Goal: Share content: Share content

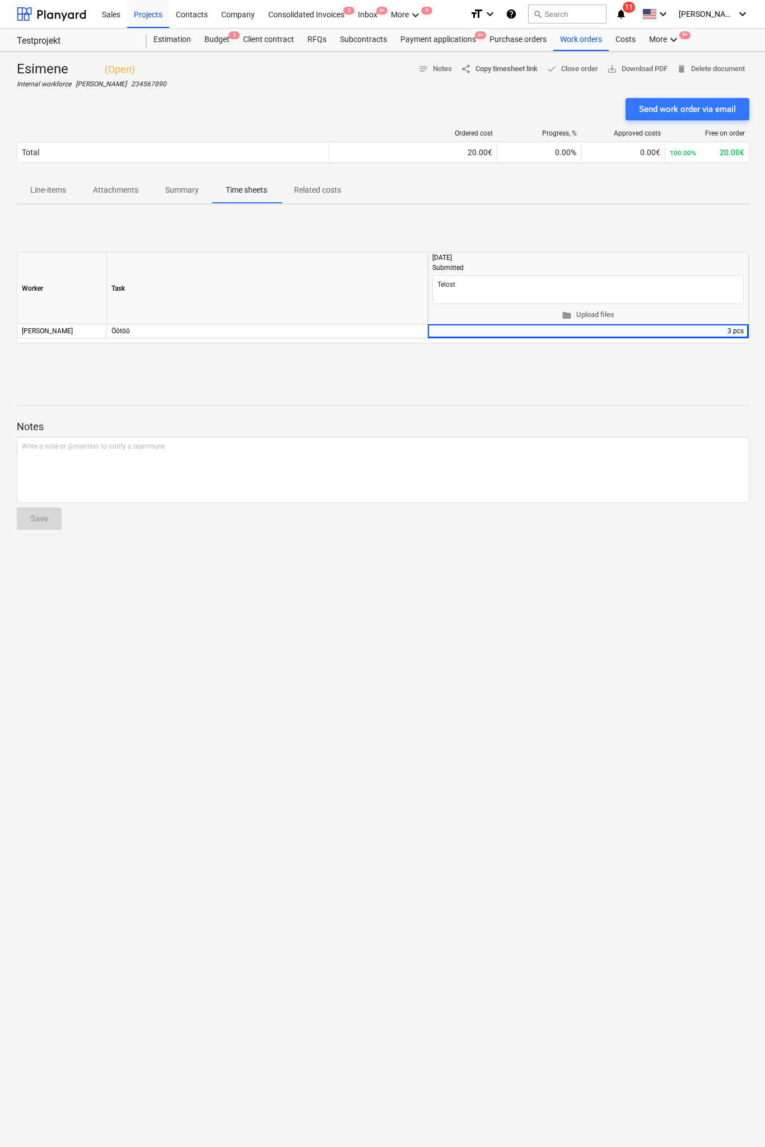
click at [514, 68] on span "share Copy timesheet link" at bounding box center [499, 69] width 77 height 13
type textarea "x"
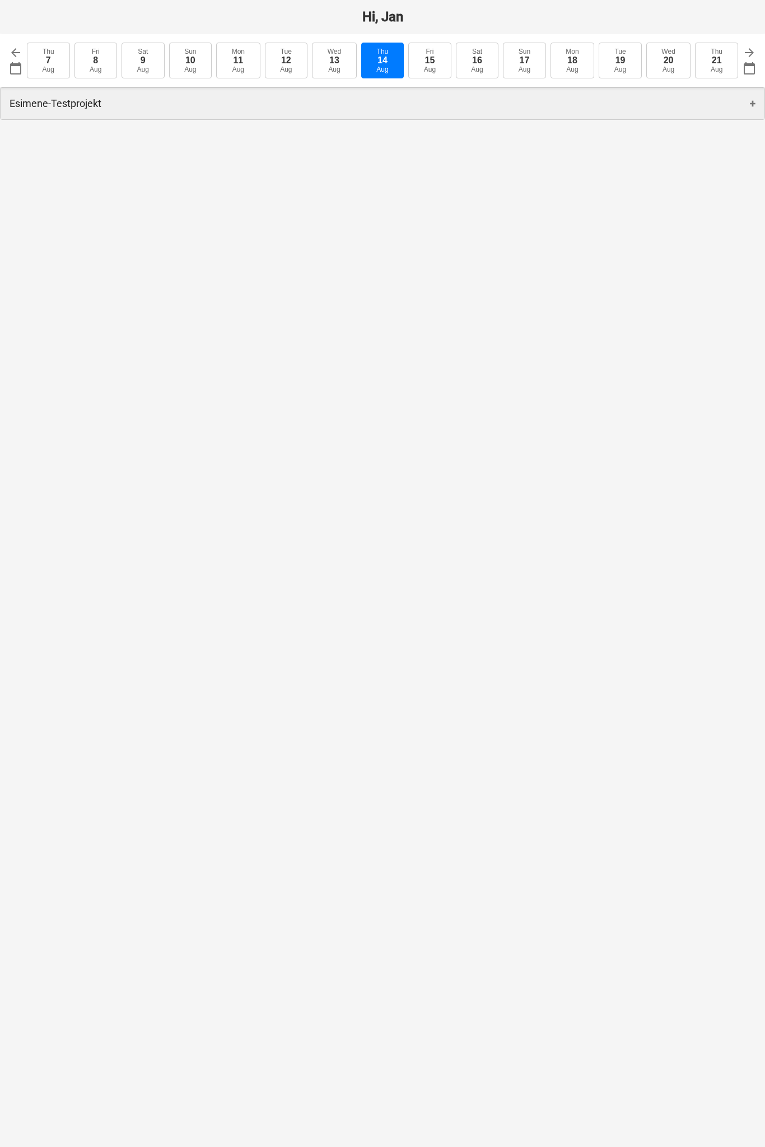
click at [324, 101] on div "Esimene - Testprojekt +" at bounding box center [383, 103] width 764 height 31
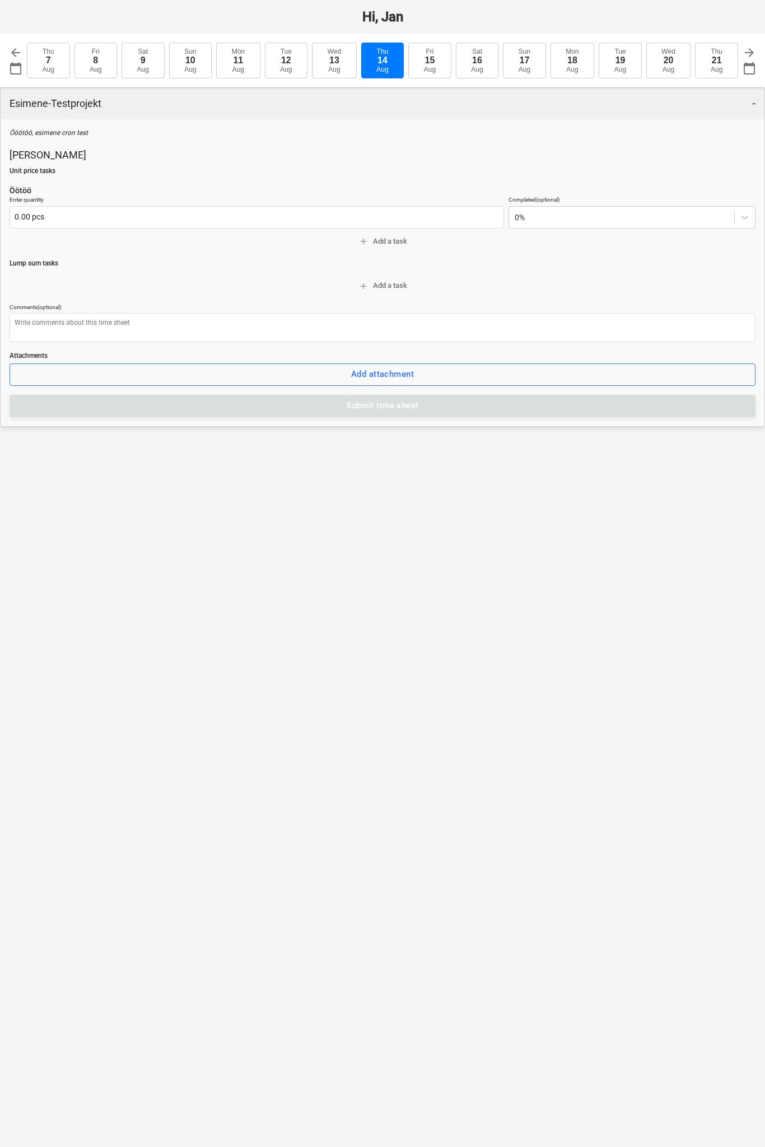
click at [324, 101] on div "Esimene - Testprojekt -" at bounding box center [383, 103] width 764 height 31
